Goal: Find contact information: Find contact information

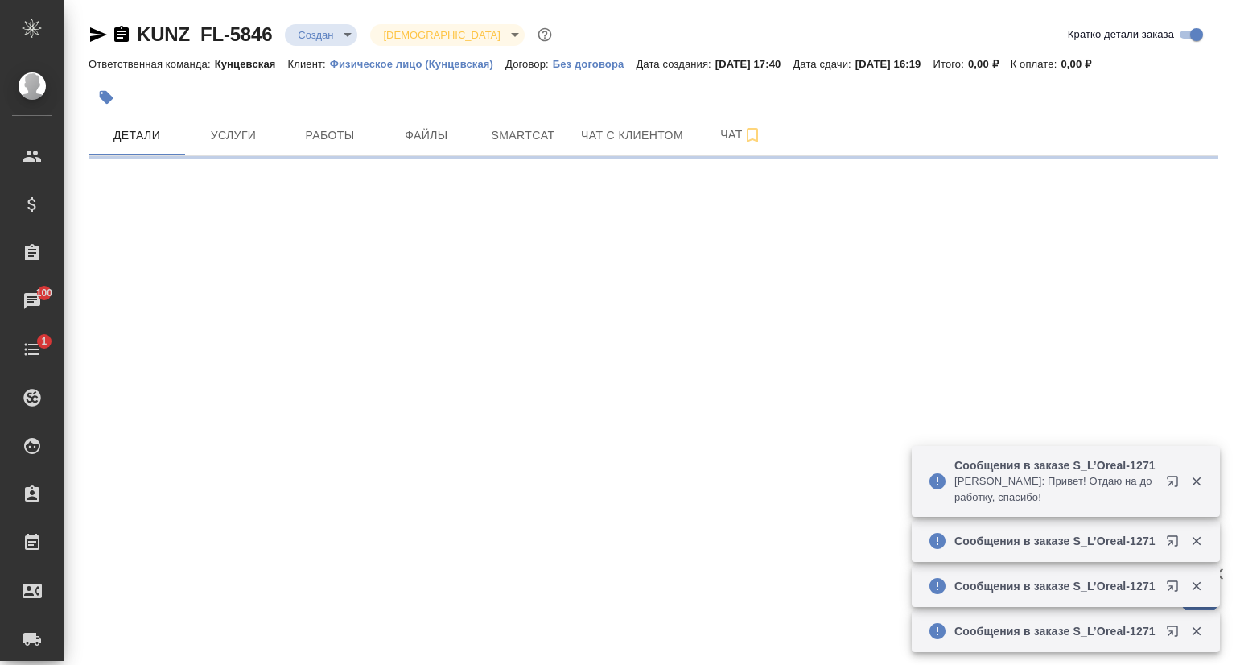
select select "RU"
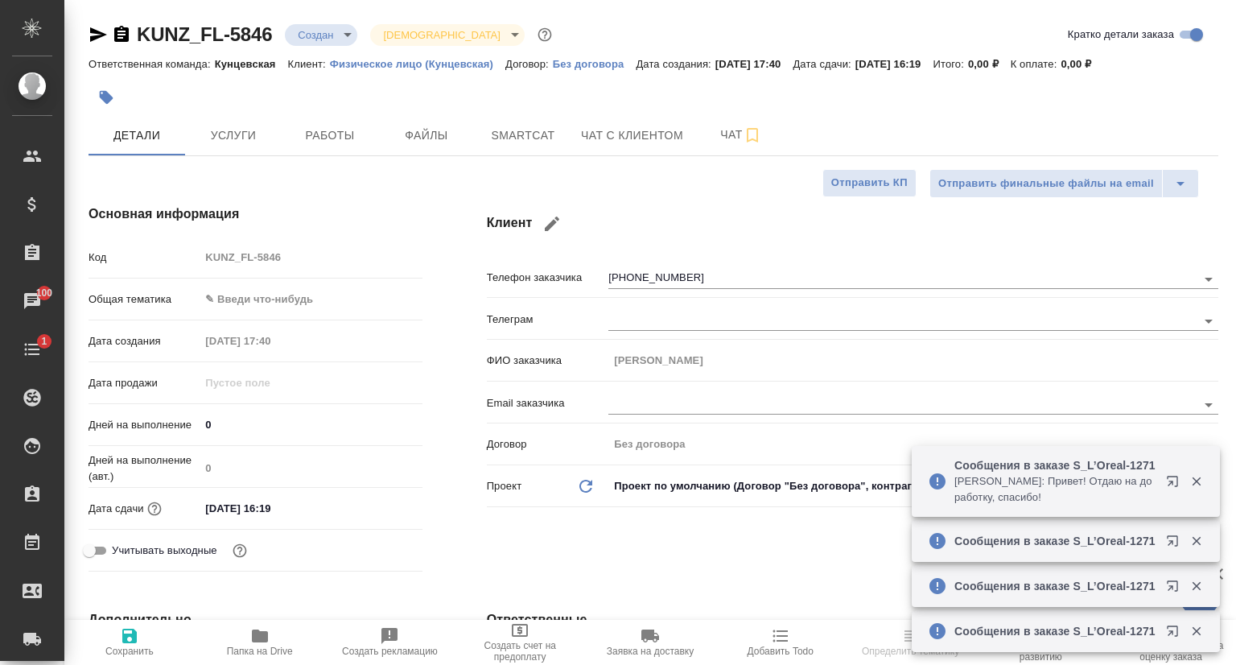
type textarea "x"
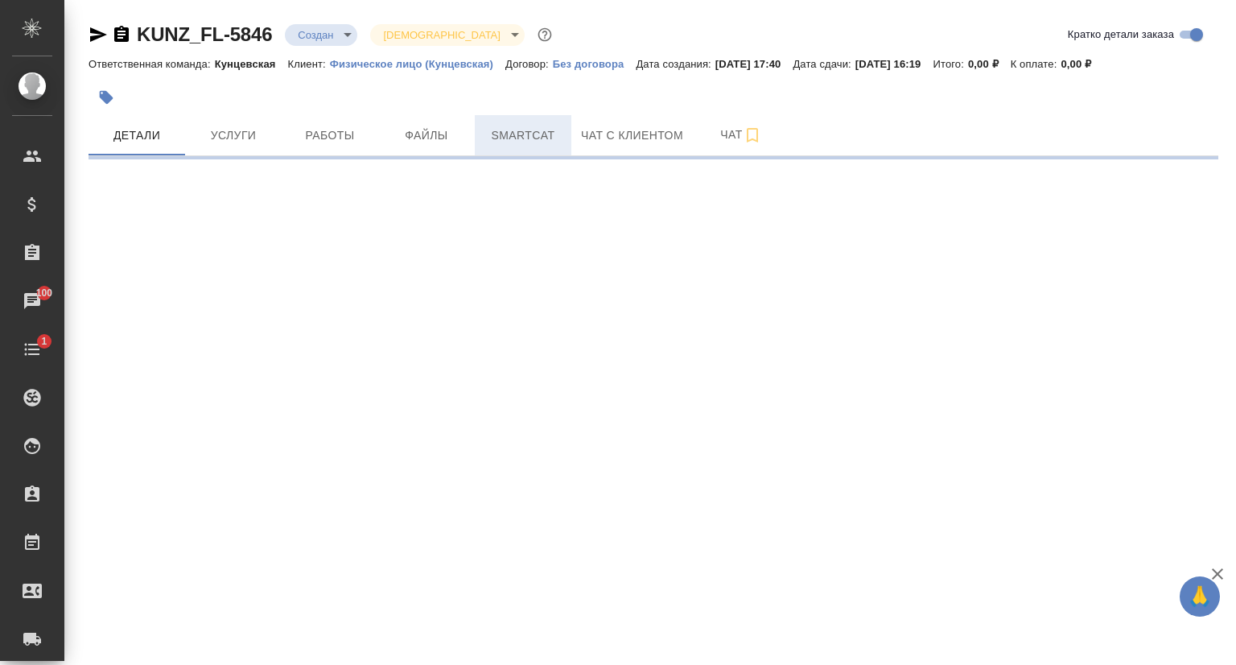
select select "RU"
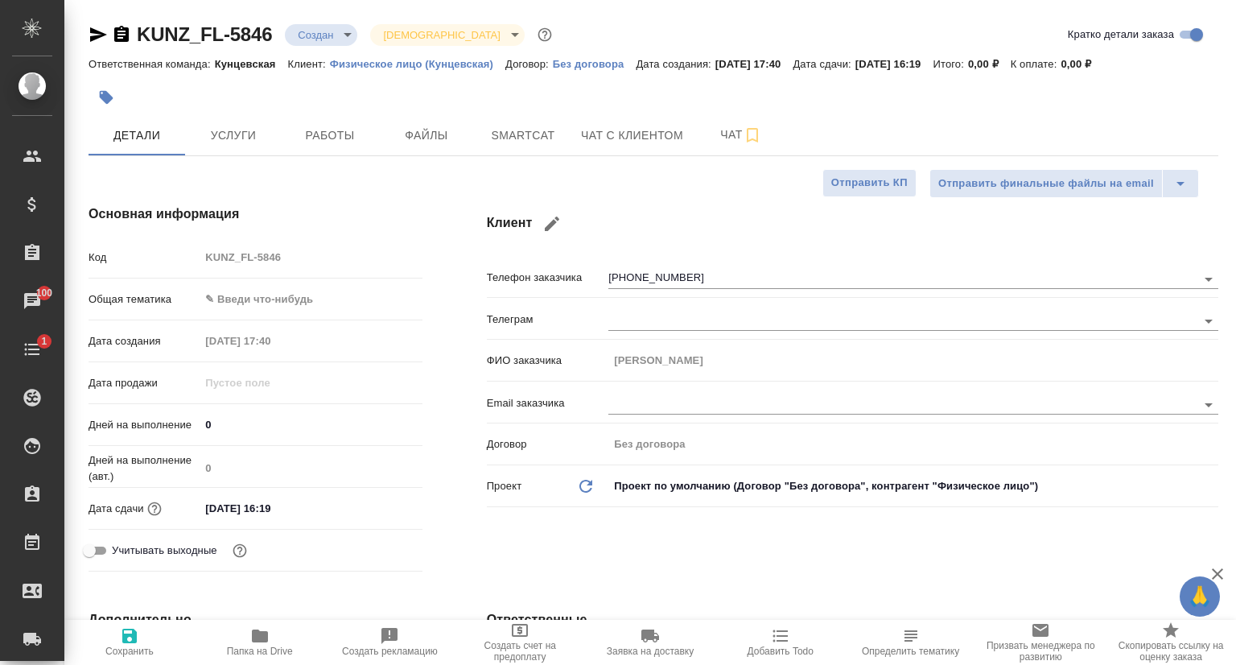
type textarea "x"
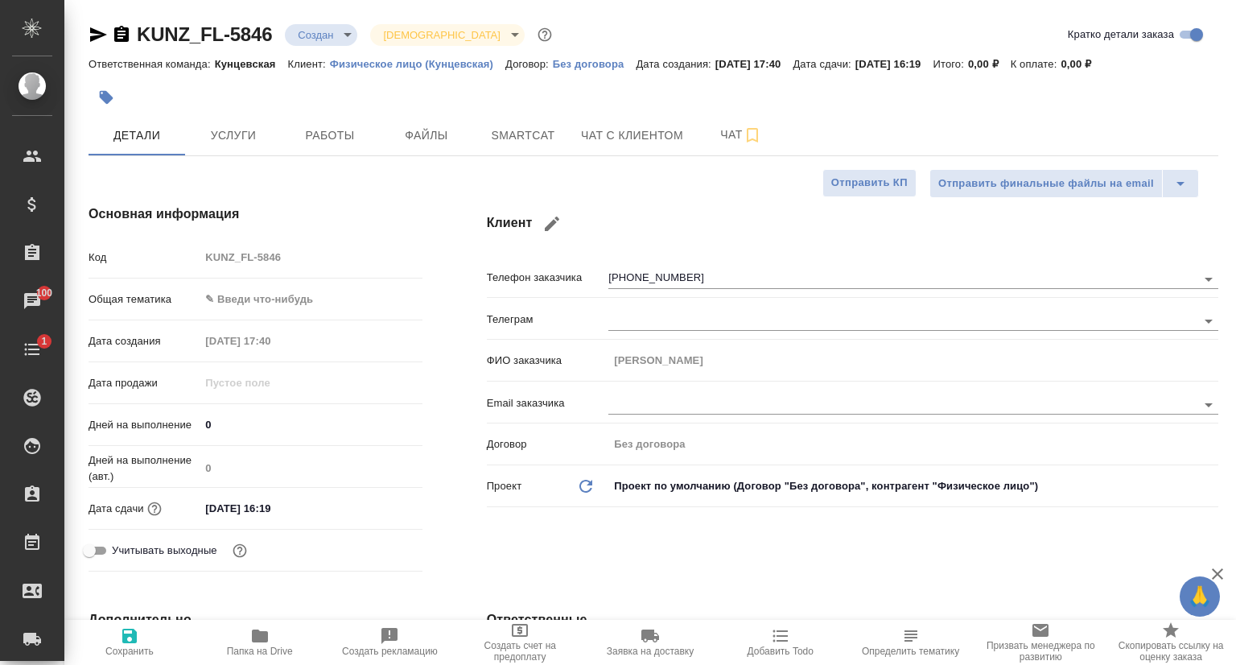
type textarea "x"
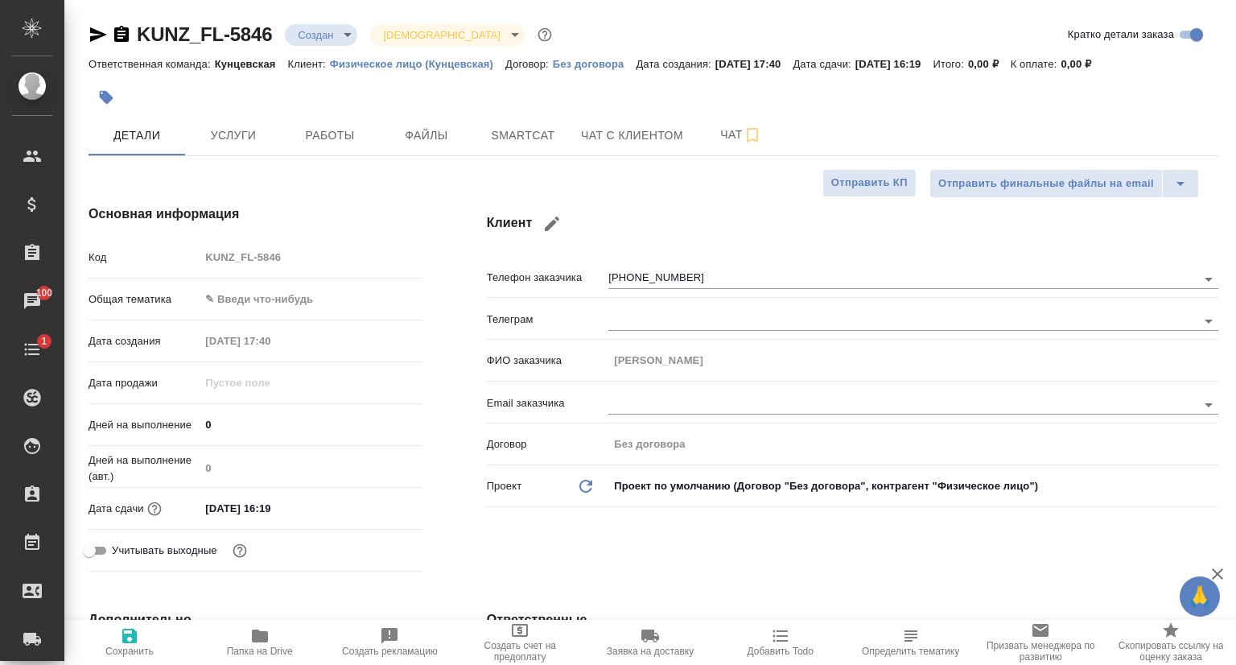
type textarea "x"
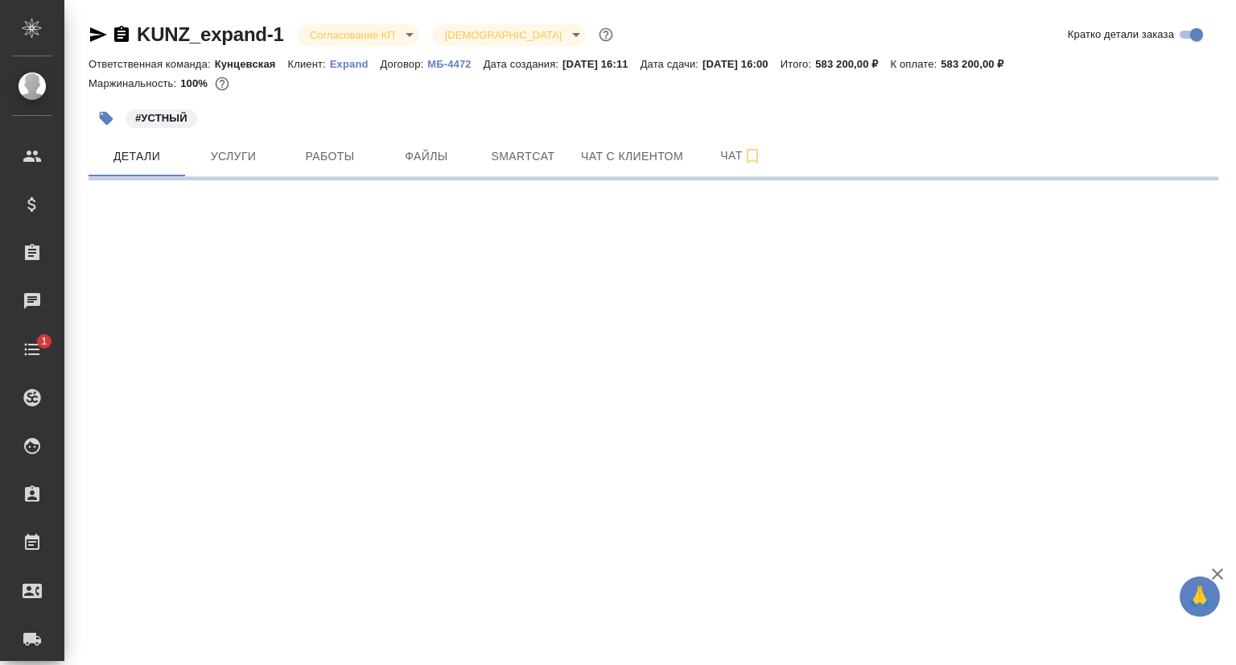
select select "RU"
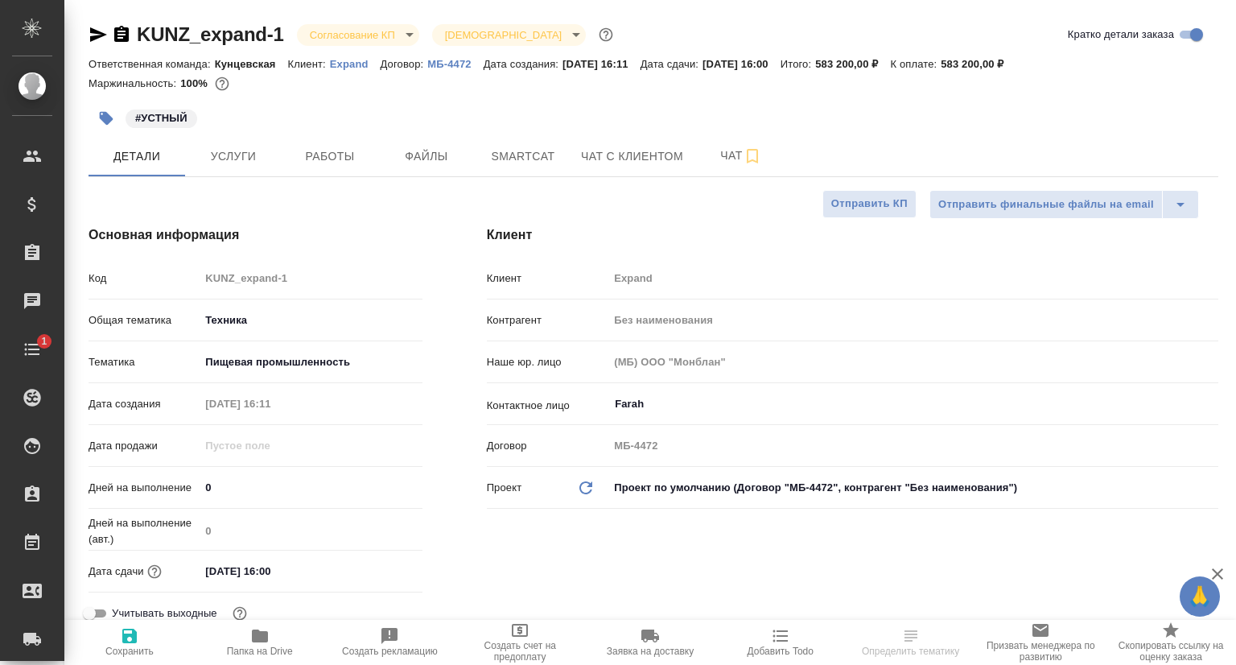
type textarea "x"
click at [355, 69] on p "Expand" at bounding box center [355, 64] width 51 height 12
type textarea "x"
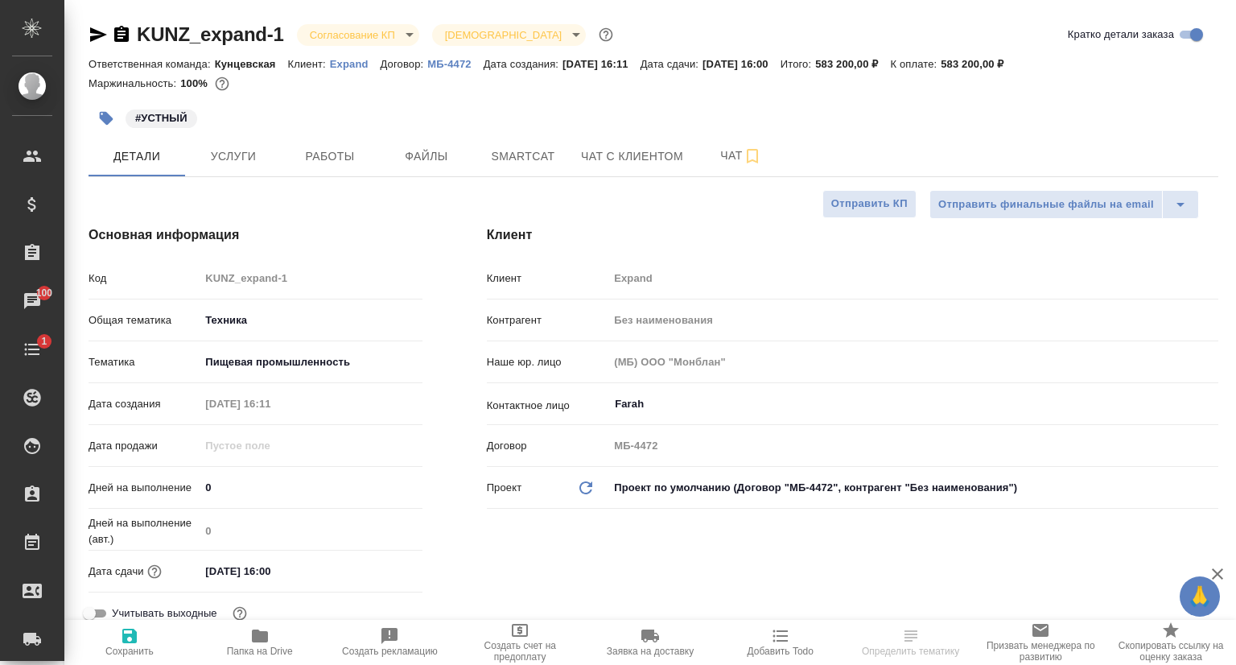
type textarea "x"
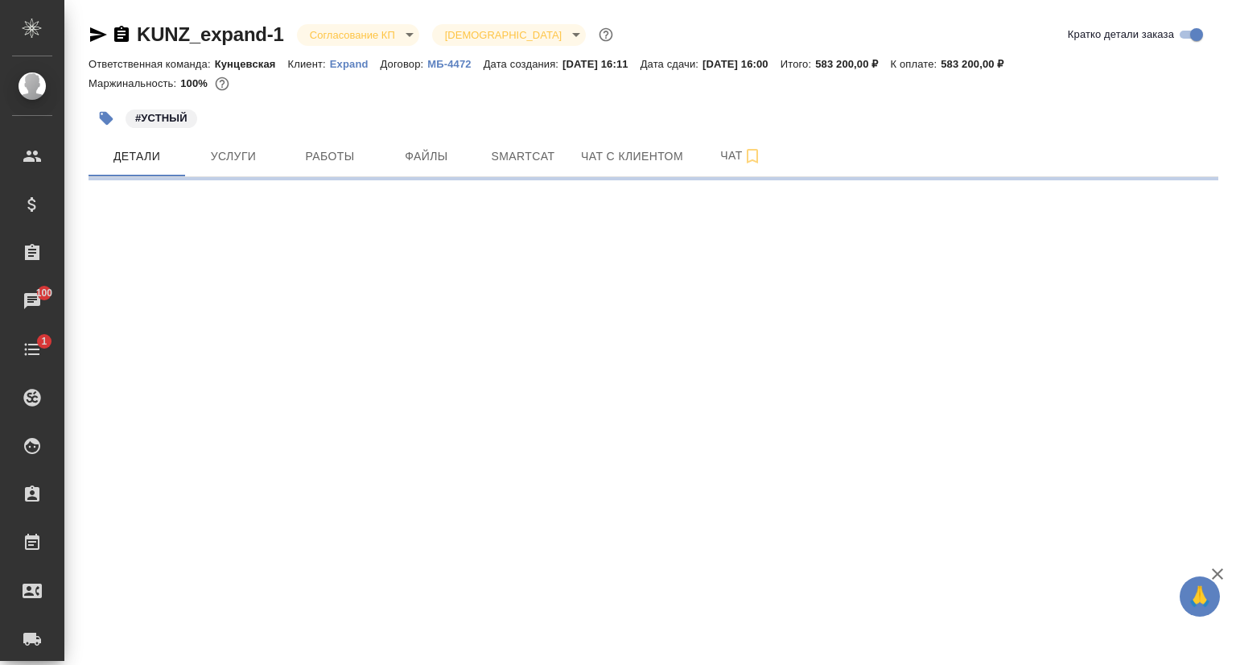
select select "RU"
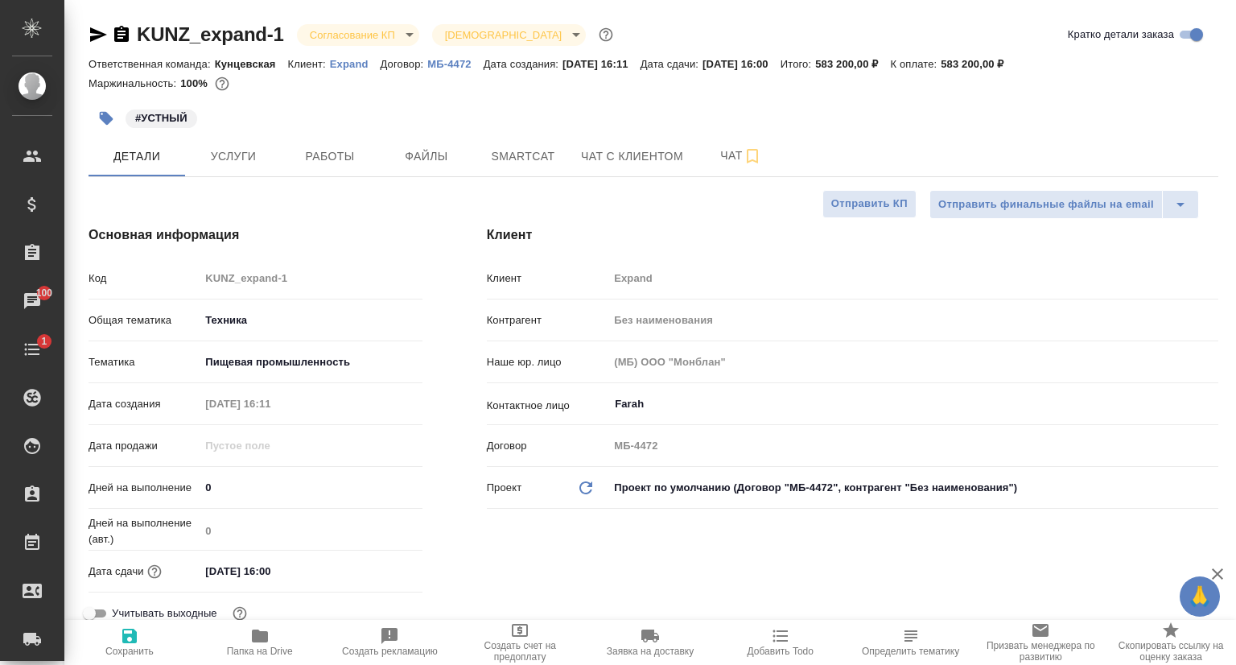
type textarea "x"
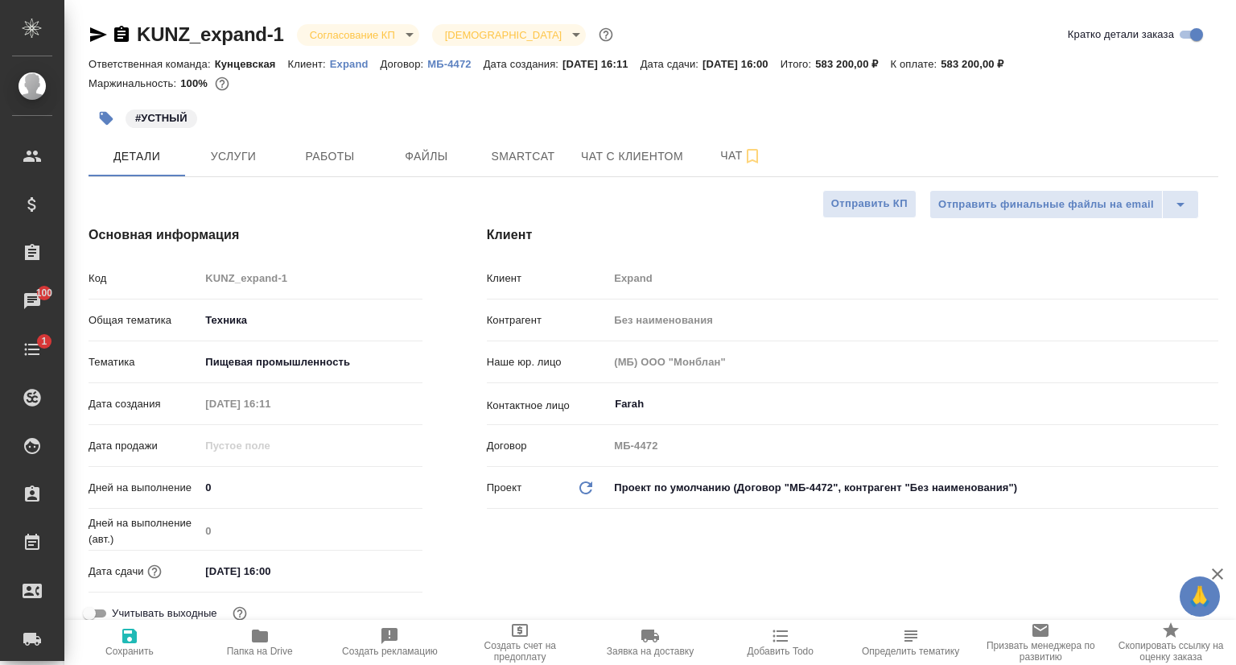
type textarea "x"
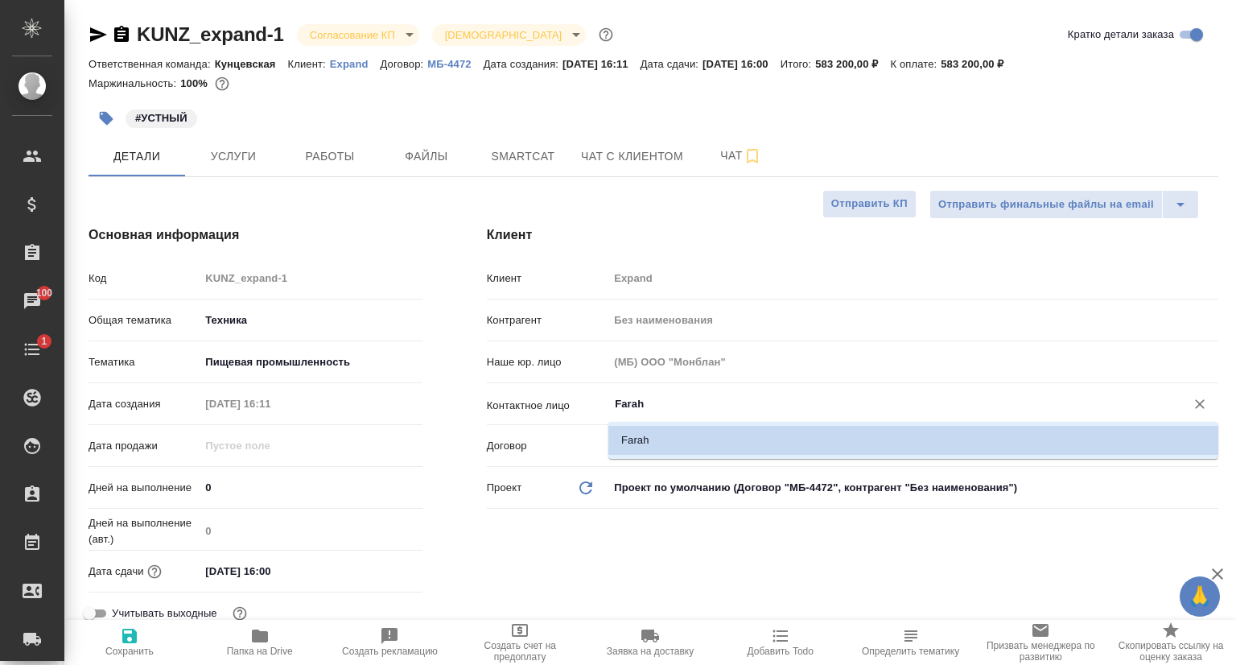
drag, startPoint x: 658, startPoint y: 406, endPoint x: 615, endPoint y: 406, distance: 42.7
click at [615, 406] on input "Farah" at bounding box center [886, 403] width 546 height 19
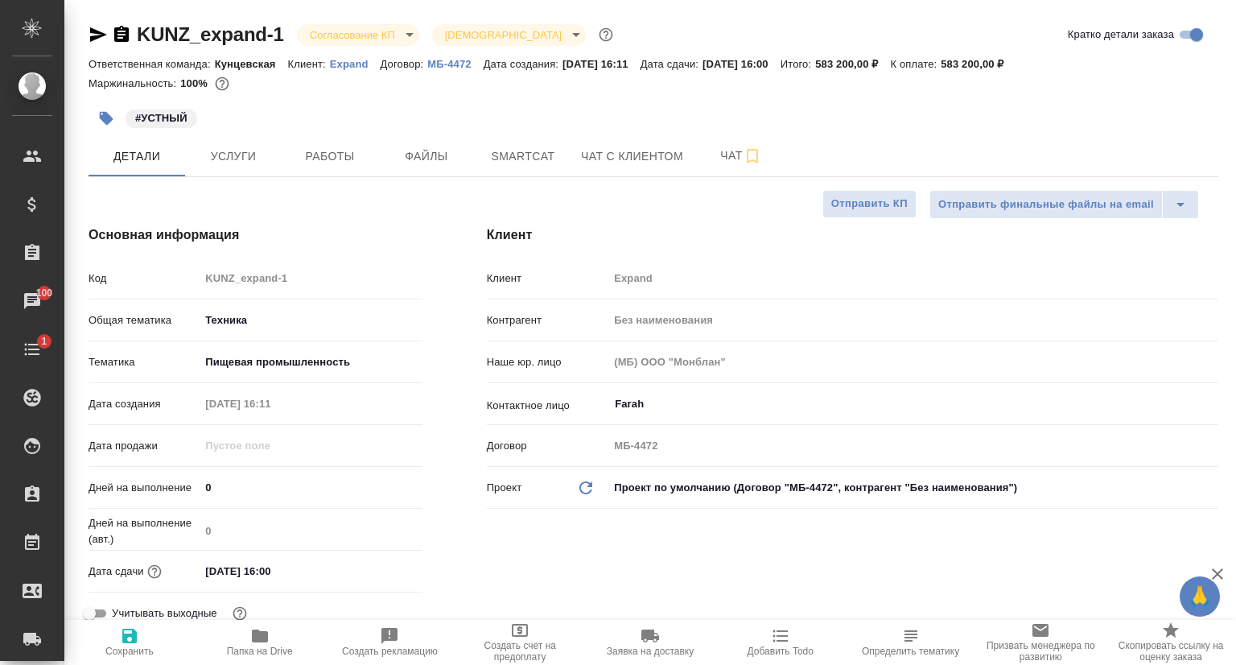
type textarea "x"
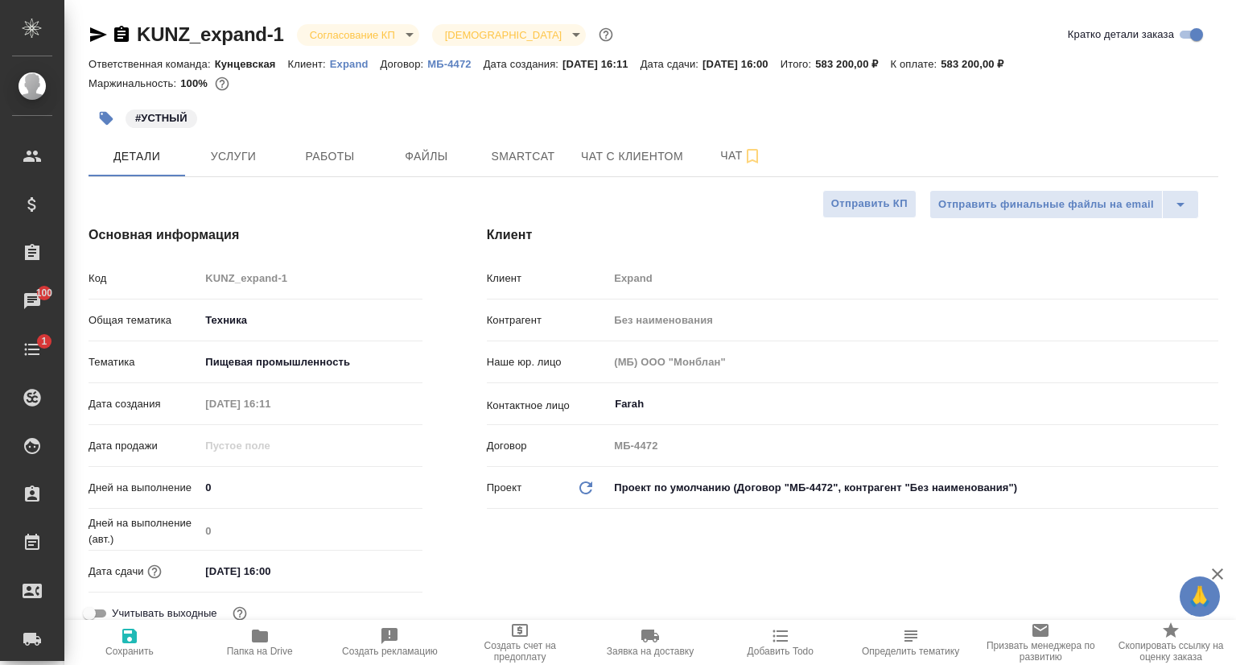
type textarea "x"
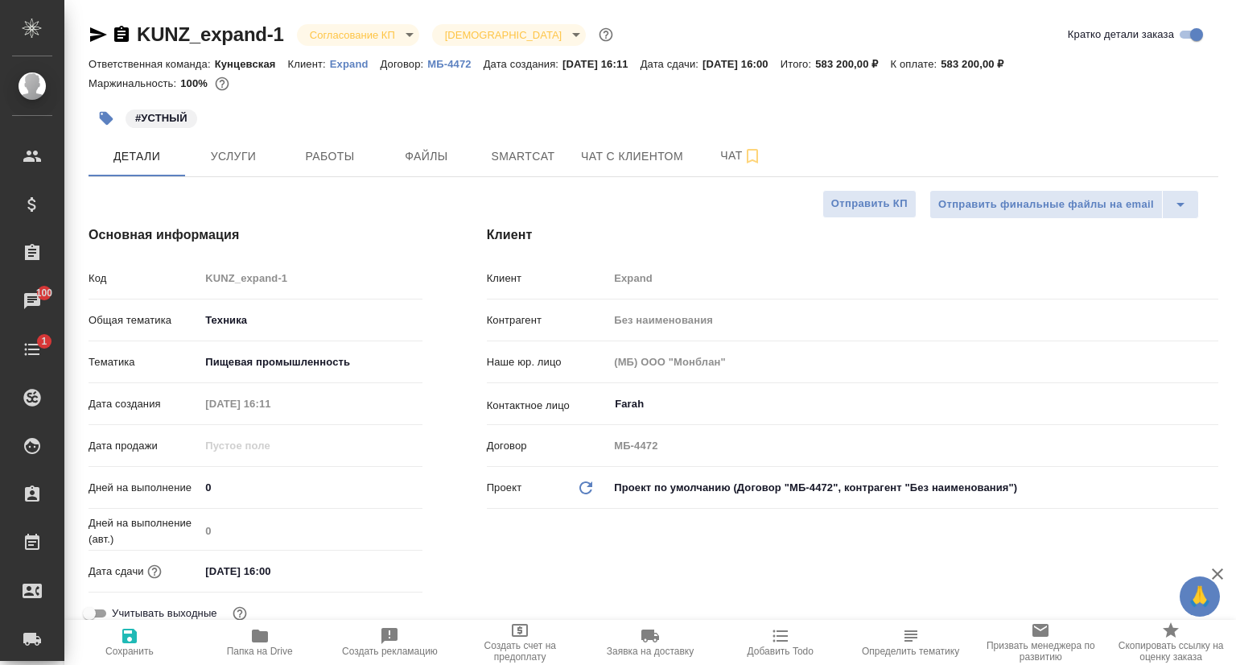
type textarea "x"
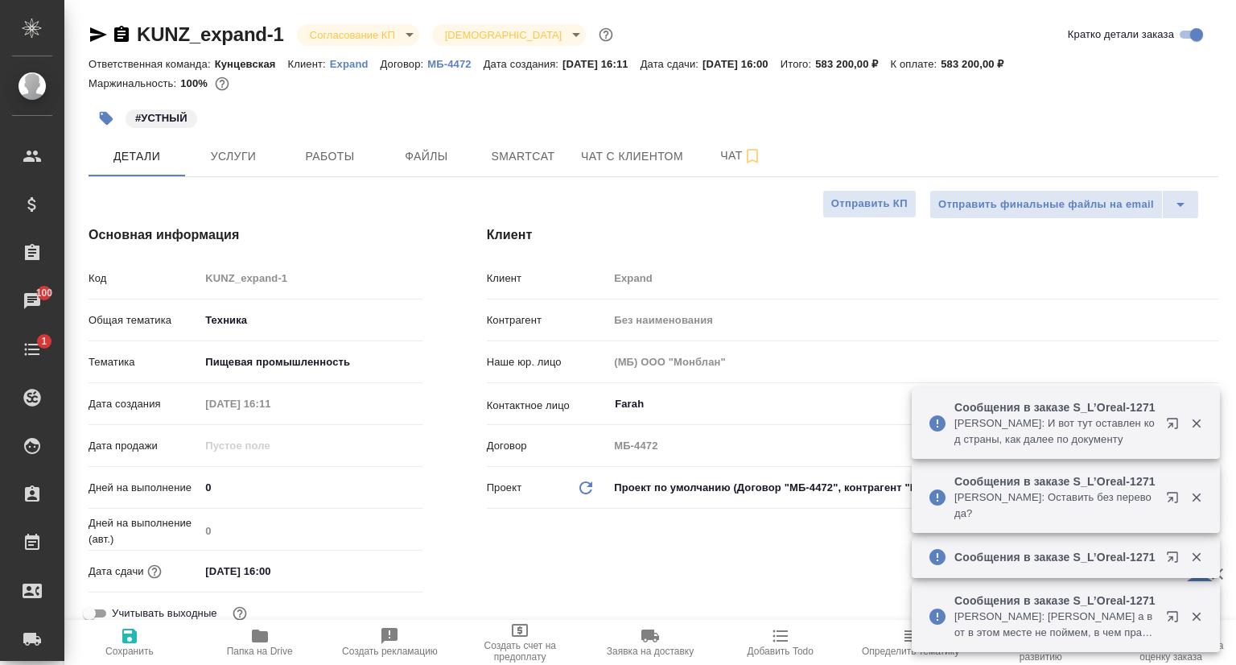
type textarea "x"
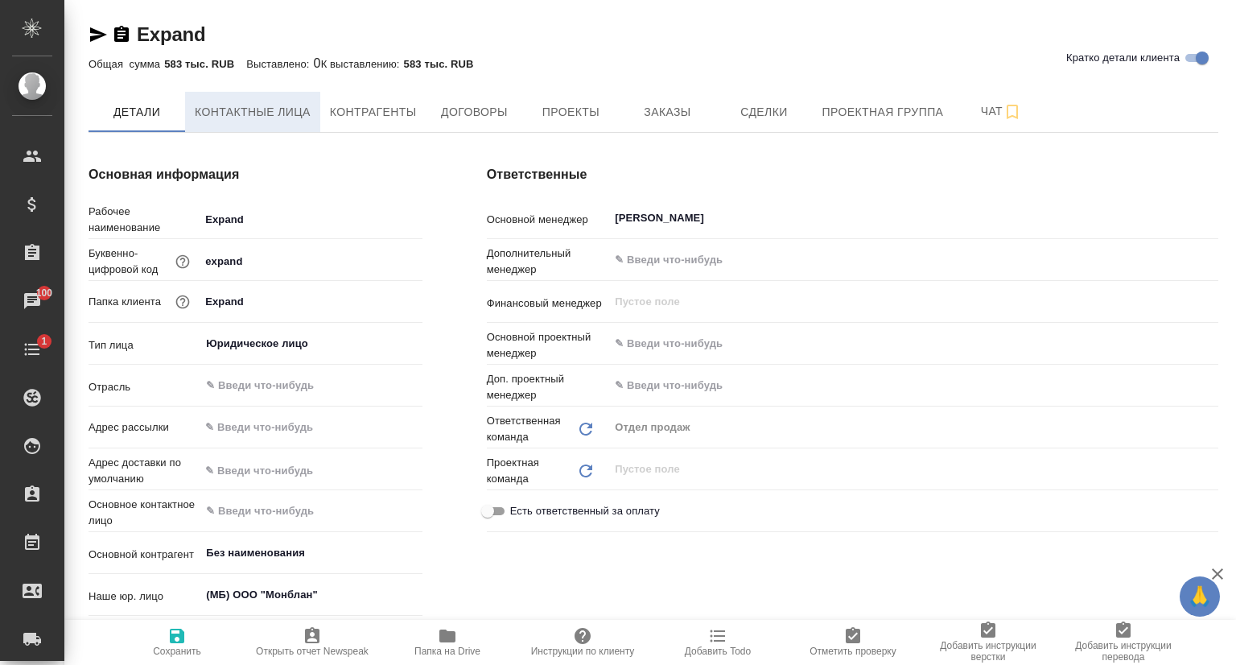
type textarea "x"
click at [283, 110] on span "Контактные лица" at bounding box center [253, 112] width 116 height 20
type textarea "x"
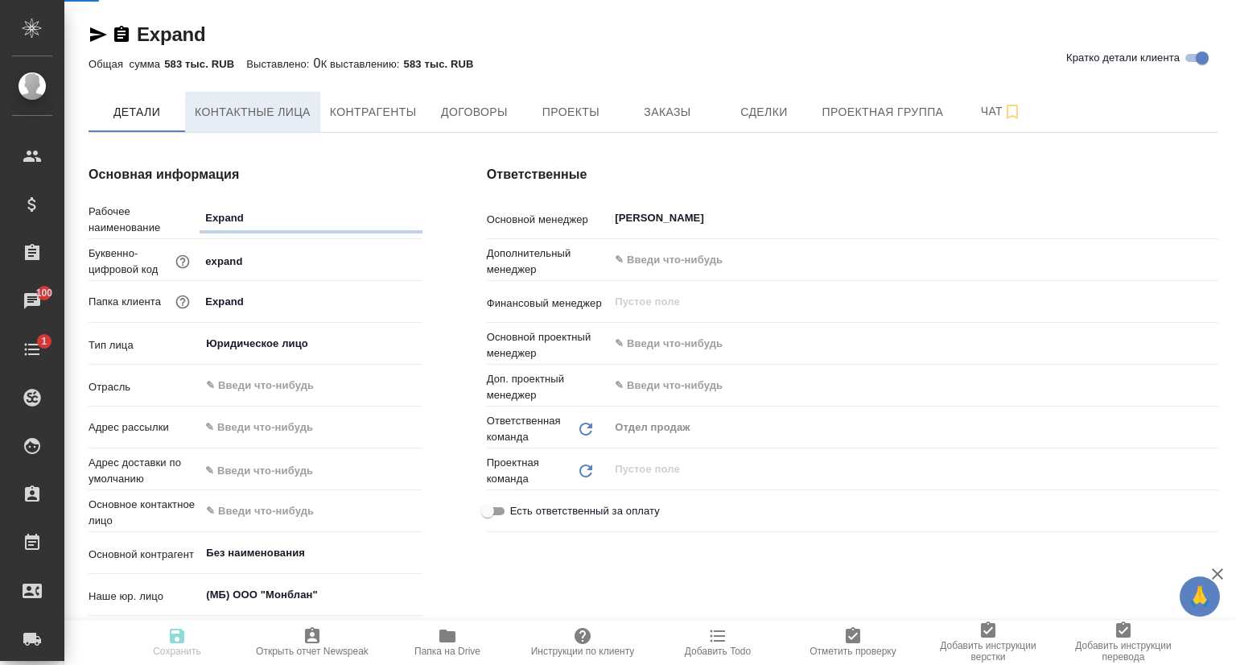
type textarea "x"
select select "RU"
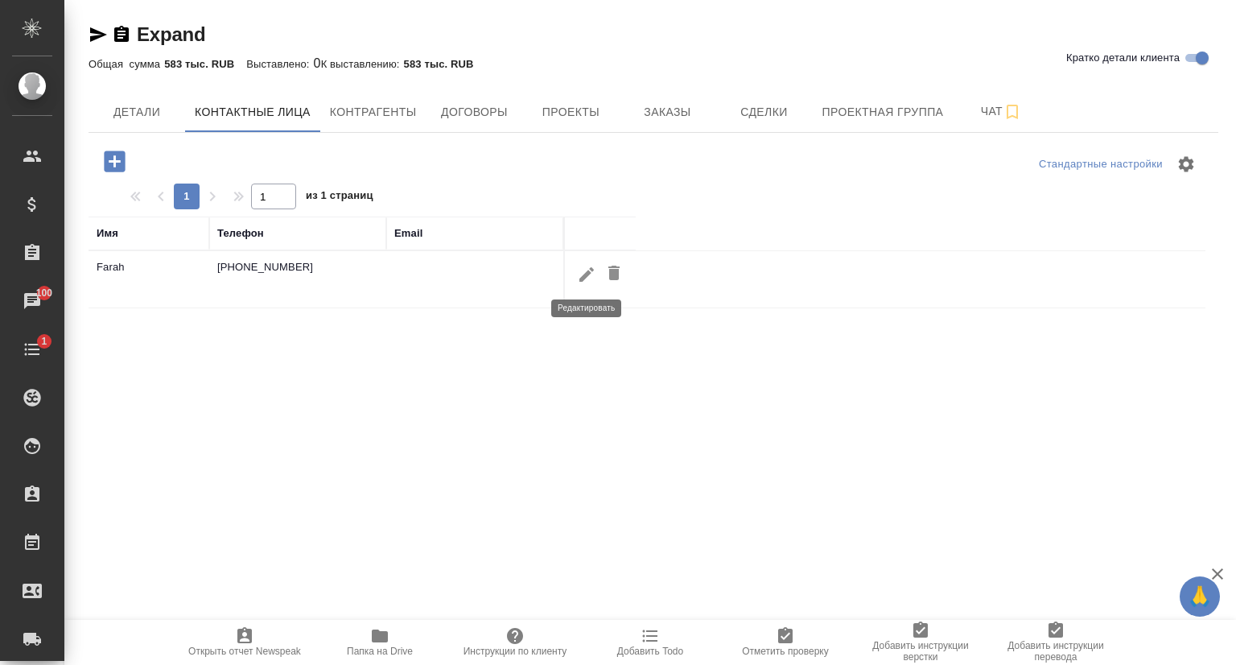
click at [586, 274] on icon "button" at bounding box center [586, 273] width 14 height 14
type input "Farah"
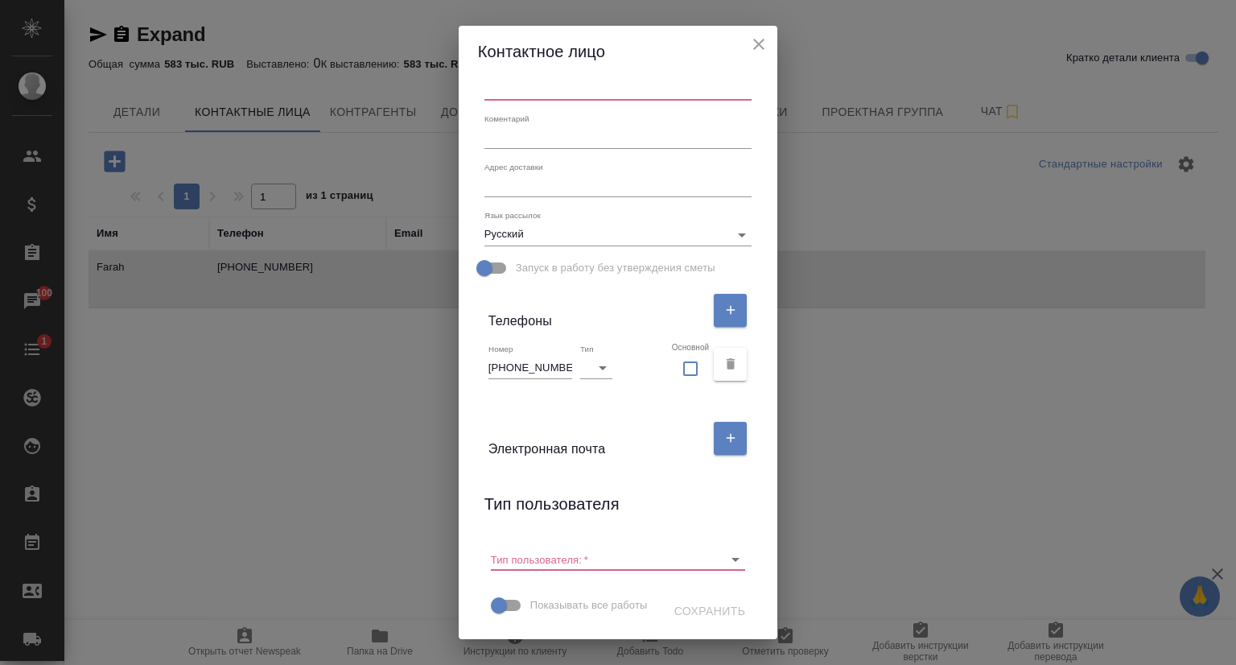
scroll to position [153, 0]
drag, startPoint x: 563, startPoint y: 342, endPoint x: 453, endPoint y: 341, distance: 110.3
click at [453, 341] on div "Контактное лицо Имя Farah Отчество Фамилия Коментарий x Адрес доставки x Язык р…" at bounding box center [618, 332] width 1236 height 665
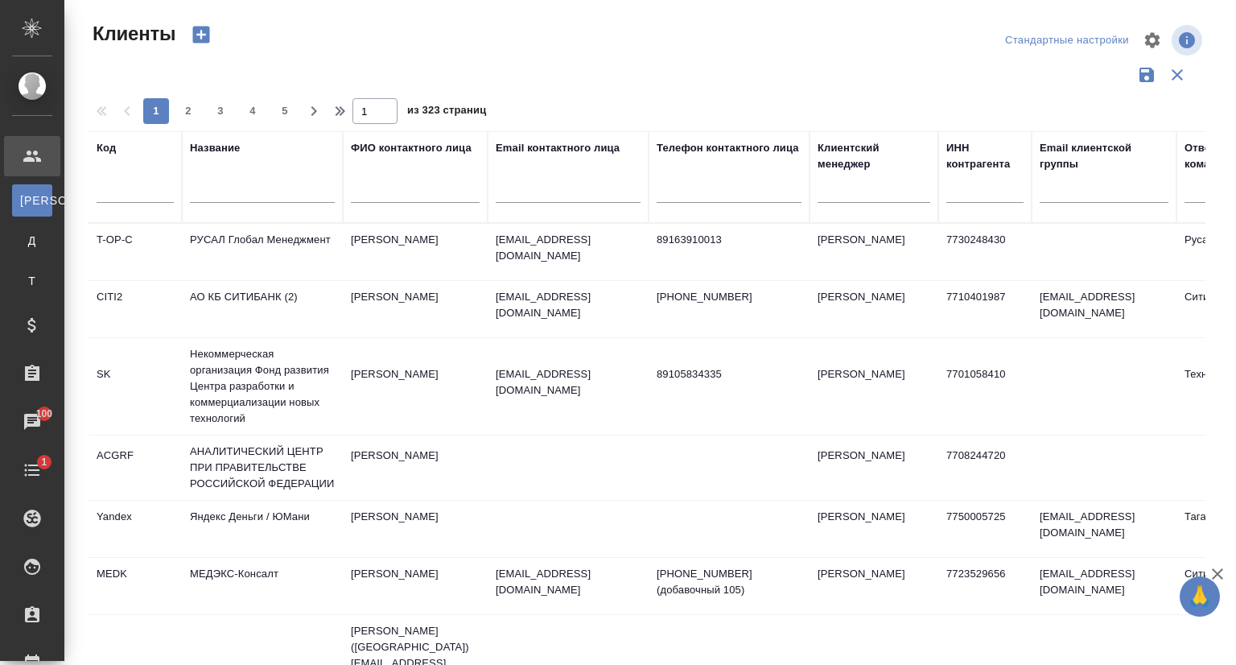
select select "RU"
click at [230, 188] on input "text" at bounding box center [262, 193] width 145 height 20
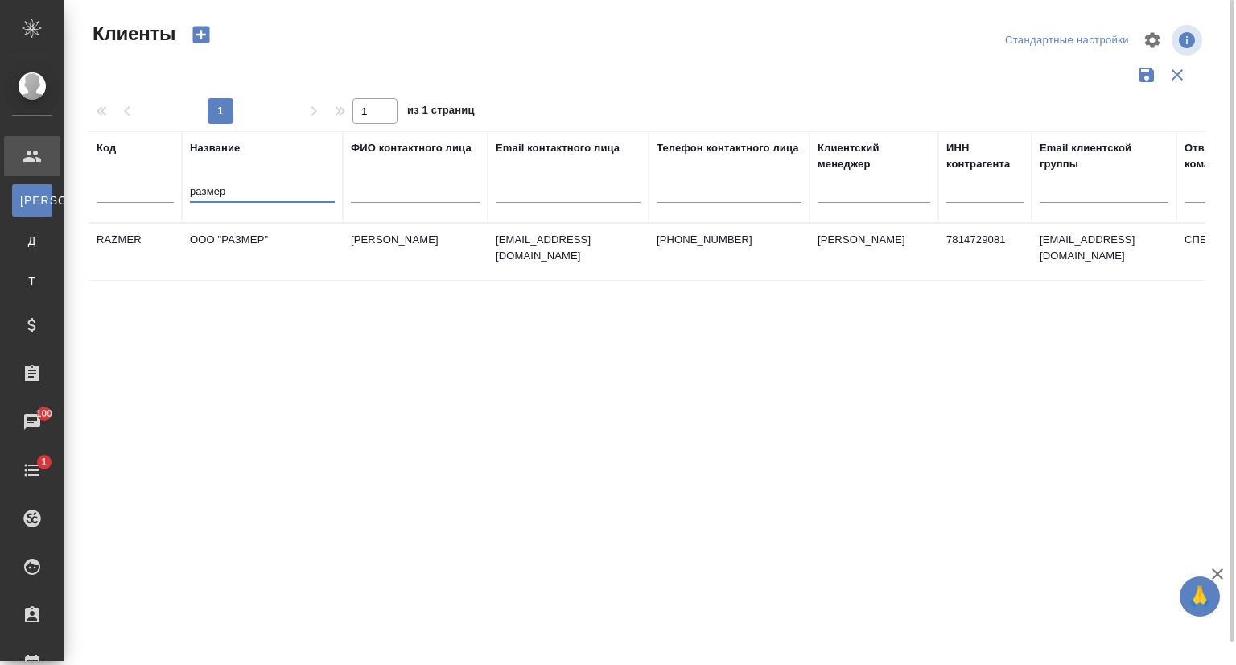
type input "размер"
click at [258, 242] on td "ООО "РАЗМЕР"" at bounding box center [262, 252] width 161 height 56
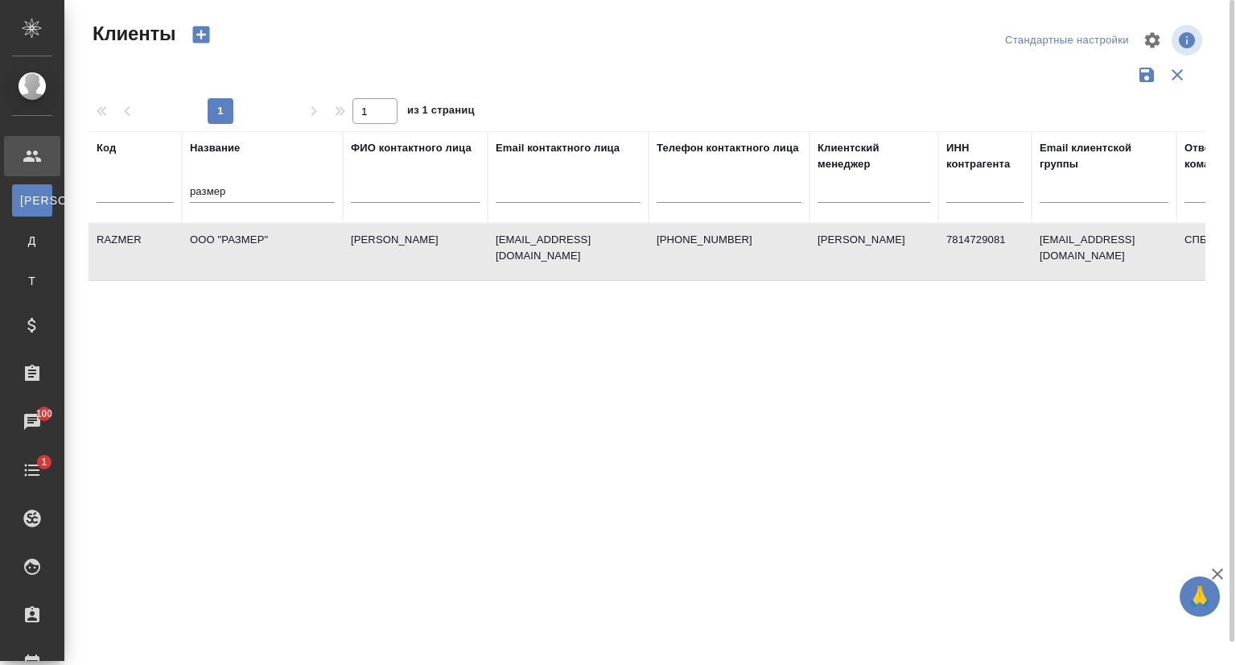
click at [258, 242] on td "ООО "РАЗМЕР"" at bounding box center [262, 252] width 161 height 56
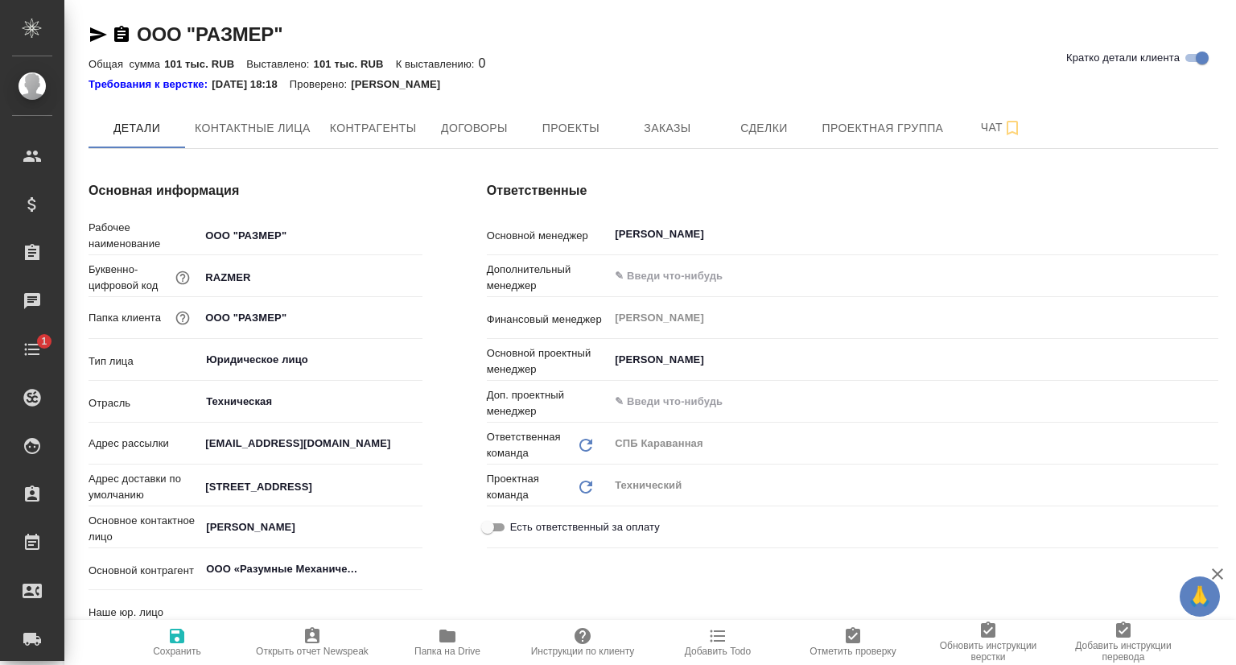
type textarea "x"
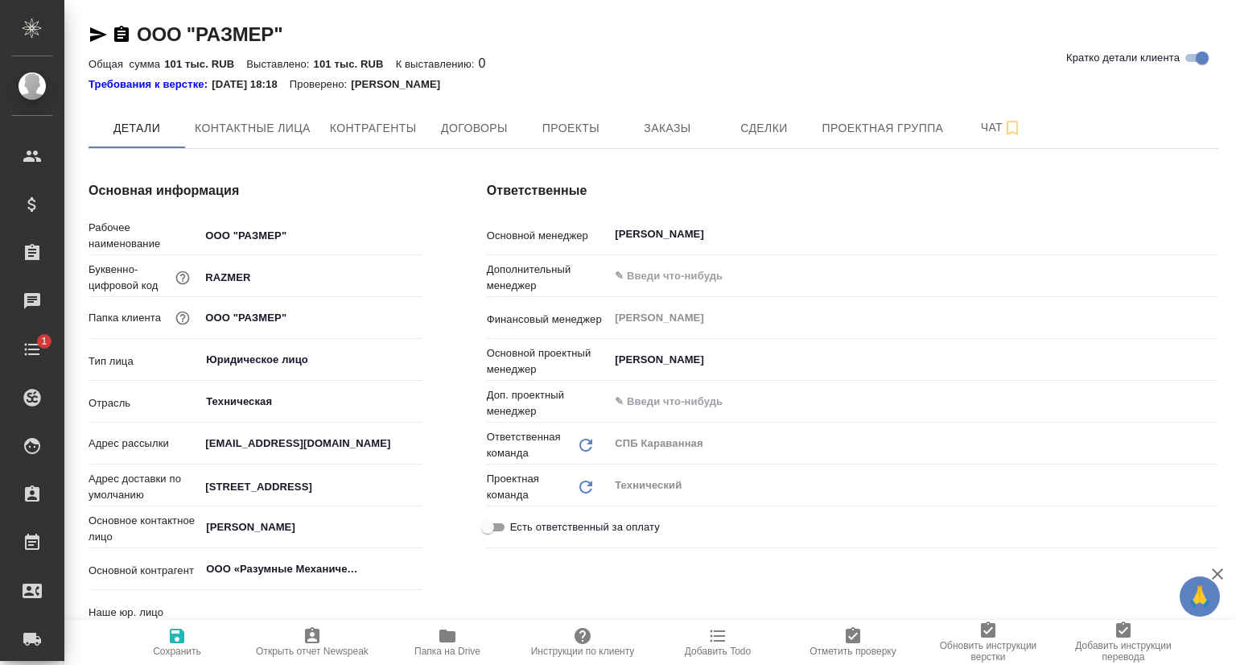
type textarea "x"
type input "(TUP) Общество с ограниченной ответственностью «Технологии управления переводом»"
type textarea "x"
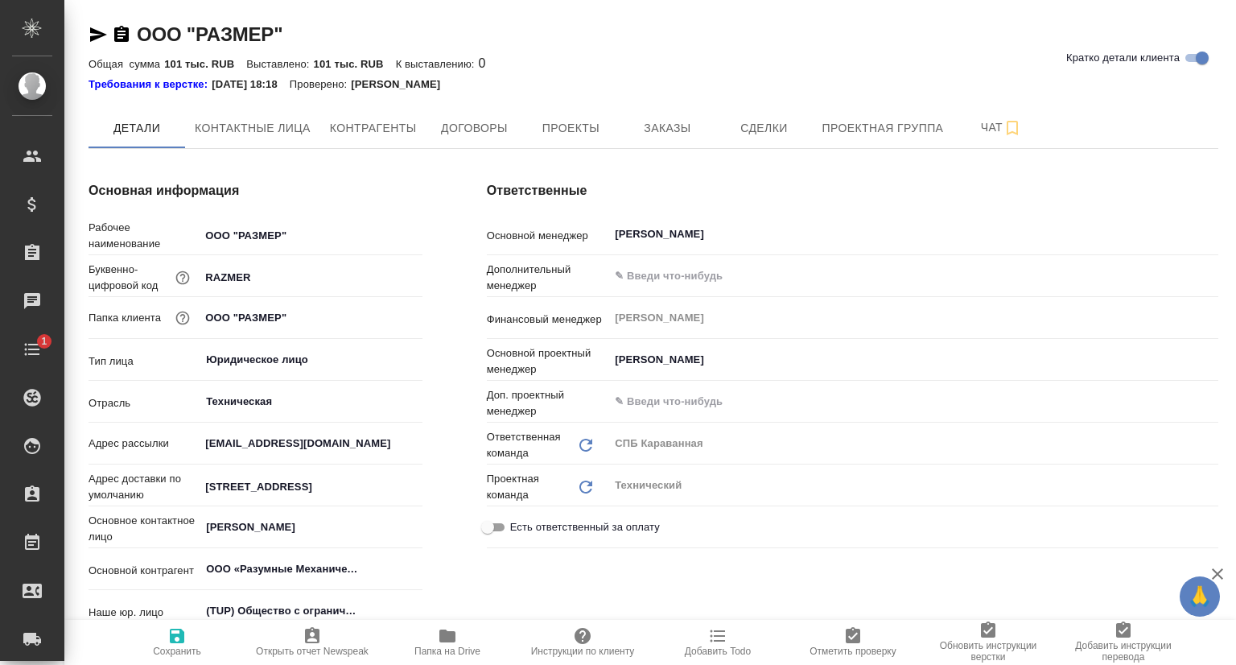
type textarea "x"
click at [248, 118] on span "Контактные лица" at bounding box center [253, 128] width 116 height 20
select select "RU"
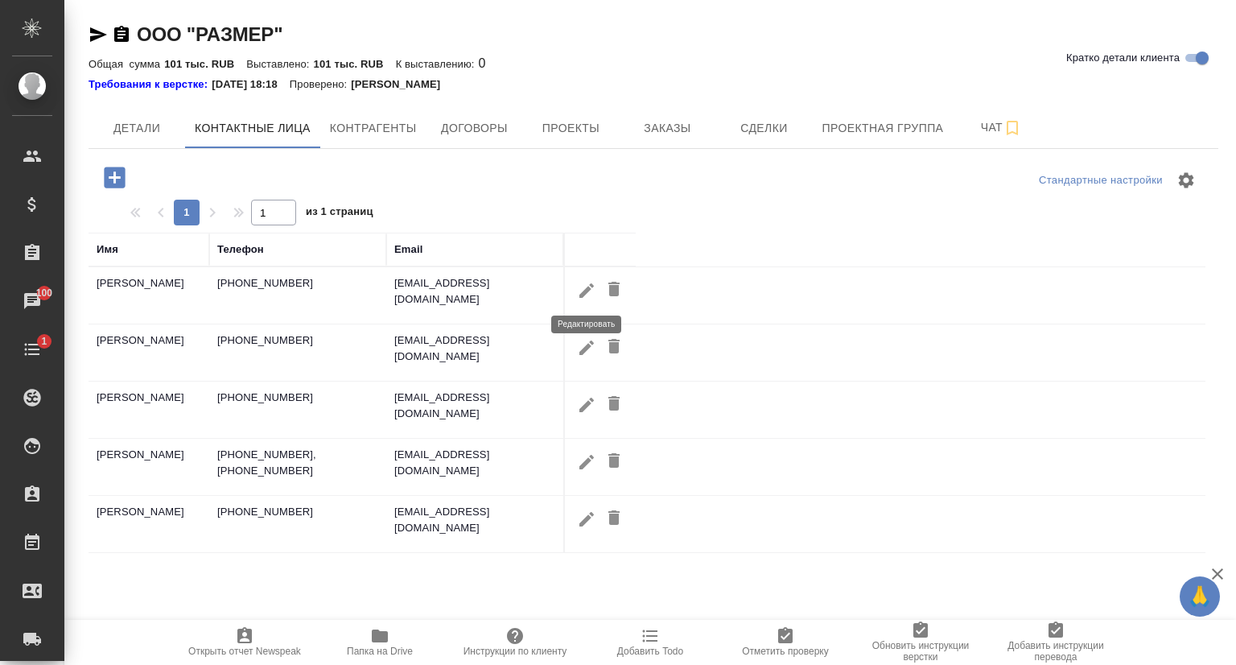
click at [590, 294] on icon "button" at bounding box center [586, 290] width 19 height 19
type input "Станислав"
type input "Тимушев"
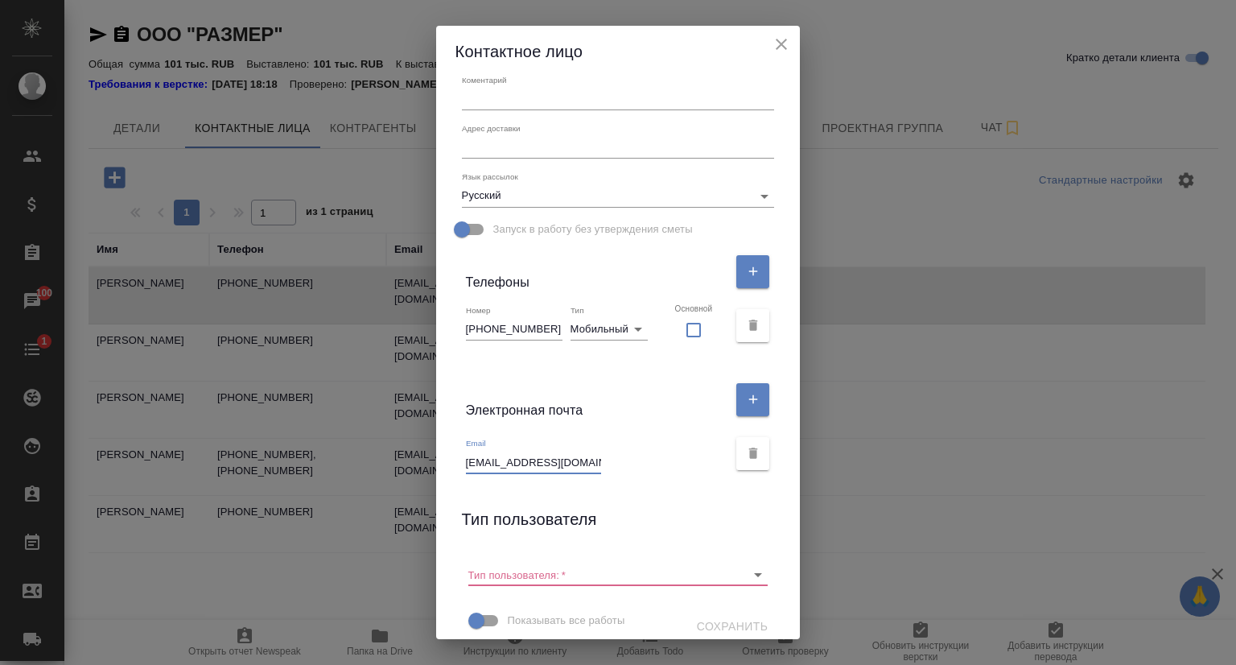
scroll to position [0, 3]
drag, startPoint x: 464, startPoint y: 460, endPoint x: 596, endPoint y: 468, distance: 133.0
click at [596, 468] on div "Email stimushev@razmergroup.ru" at bounding box center [597, 455] width 262 height 35
click at [509, 464] on input "stimushev@razmergroup.ru" at bounding box center [533, 462] width 135 height 23
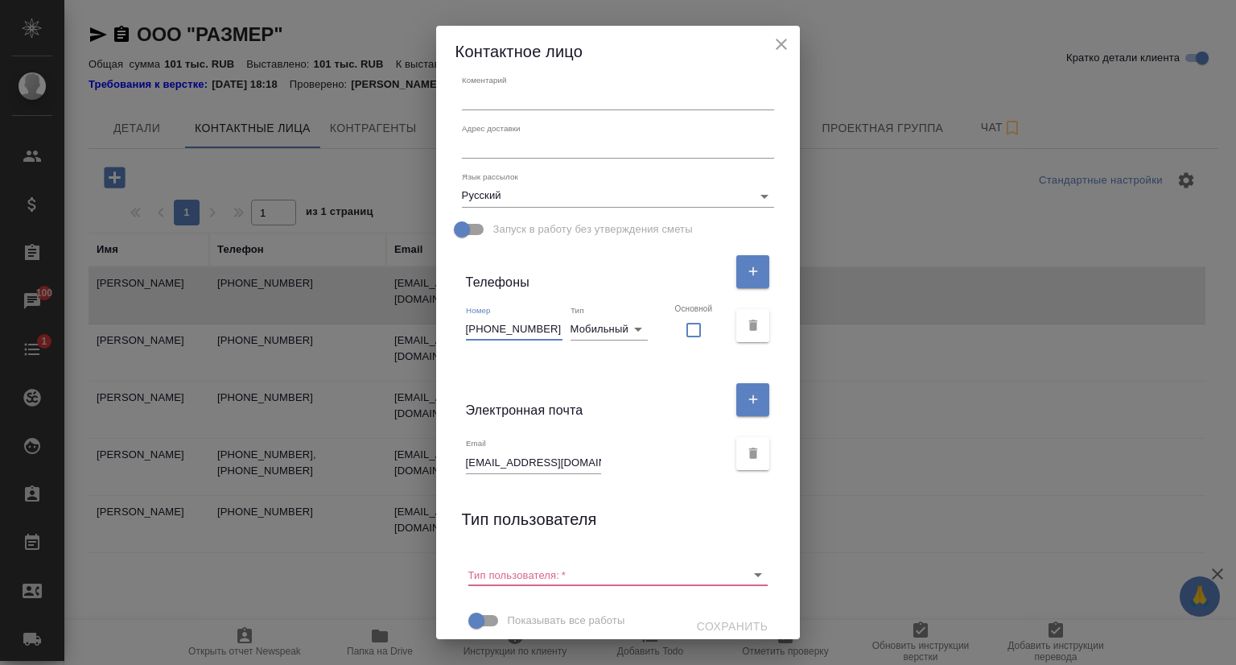
drag, startPoint x: 462, startPoint y: 326, endPoint x: 605, endPoint y: 332, distance: 143.4
click at [605, 332] on div "Номер +7 (911) 989-65-61 Тип Мобильный mobile Основной" at bounding box center [619, 326] width 326 height 55
